Goal: Entertainment & Leisure: Consume media (video, audio)

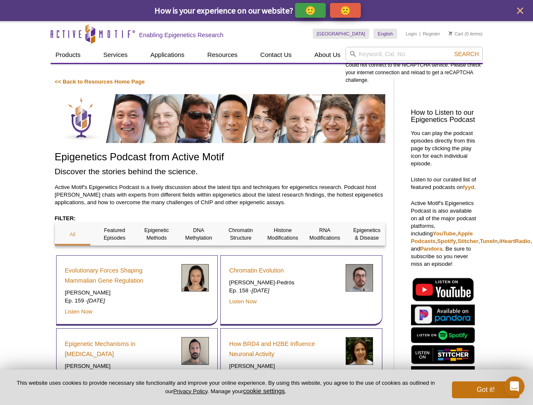
click at [311, 10] on p "🙂" at bounding box center [310, 10] width 11 height 11
click at [347, 10] on span "Give Feedback" at bounding box center [344, 10] width 50 height 10
click at [520, 11] on icon "close" at bounding box center [520, 11] width 6 height 6
click at [414, 54] on div "Could not connect to the reCAPTCHA service. Please check your internet connecti…" at bounding box center [414, 65] width 137 height 37
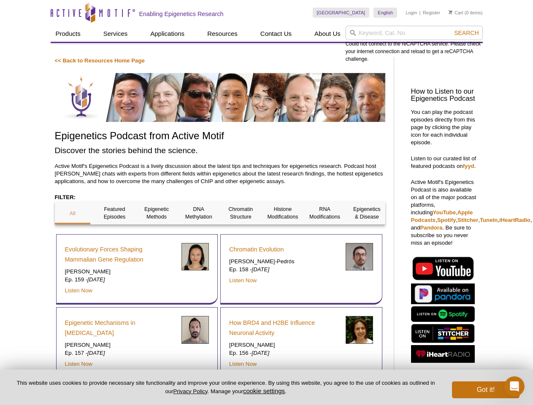
click at [466, 54] on div "Could not connect to the reCAPTCHA service. Please check your internet connecti…" at bounding box center [414, 44] width 137 height 37
click at [73, 234] on div "Evolutionary Forces Shaping Mammalian Gene Regulation [PERSON_NAME] Ep. 159 - […" at bounding box center [137, 269] width 162 height 71
click at [114, 234] on div "Evolutionary Forces Shaping Mammalian Gene Regulation [PERSON_NAME] Ep. 159 - […" at bounding box center [137, 269] width 162 height 71
click at [157, 234] on div "Evolutionary Forces Shaping Mammalian Gene Regulation [PERSON_NAME] Ep. 159 - […" at bounding box center [137, 269] width 162 height 71
click at [199, 234] on div "Evolutionary Forces Shaping Mammalian Gene Regulation [PERSON_NAME] Ep. 159 - […" at bounding box center [137, 269] width 162 height 71
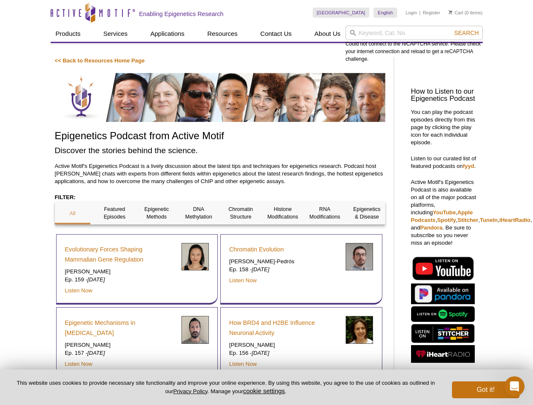
click at [241, 234] on div "Chromatin Evolution [PERSON_NAME]-Pedrós Ep. 158 - [DATE] Listen Now" at bounding box center [301, 269] width 162 height 71
click at [466, 33] on span "Search" at bounding box center [466, 33] width 24 height 7
